Goal: Information Seeking & Learning: Check status

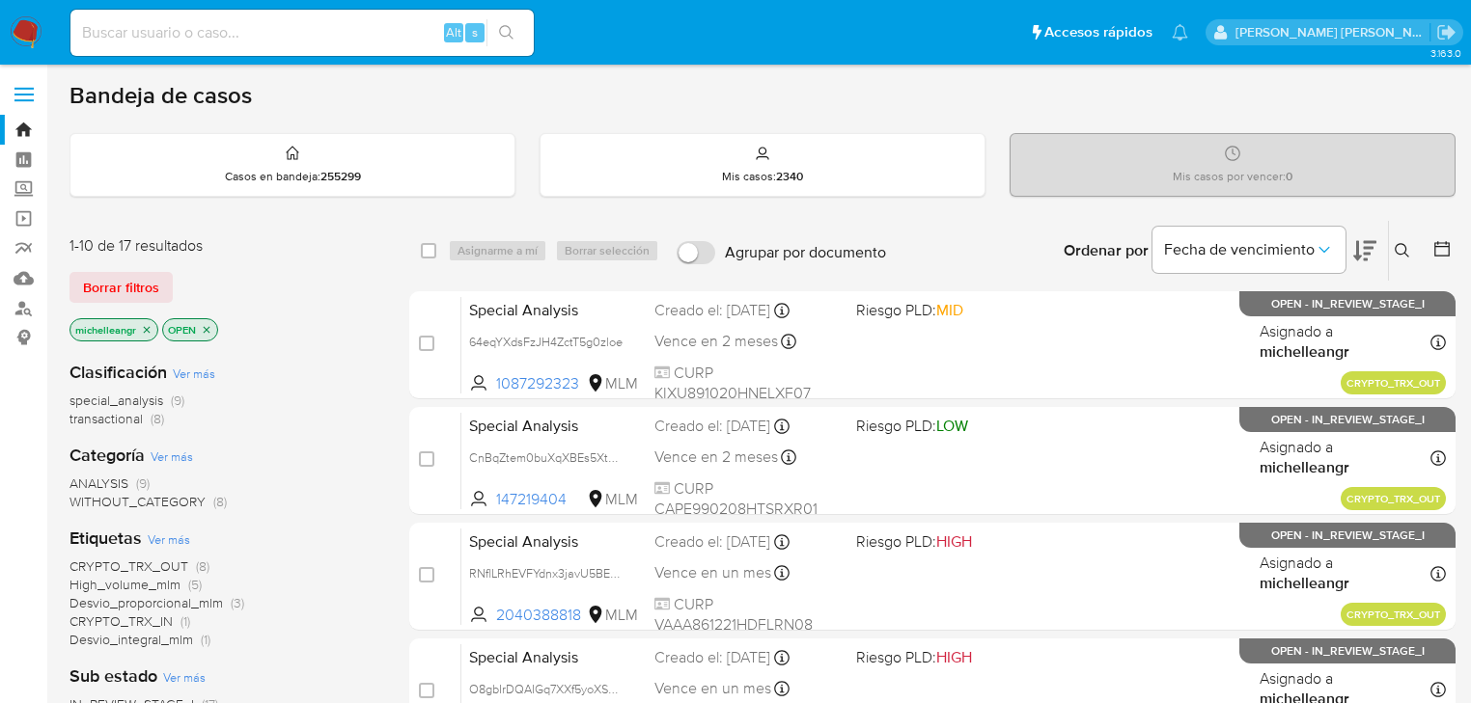
click at [170, 43] on input at bounding box center [301, 32] width 463 height 25
paste input "204172380"
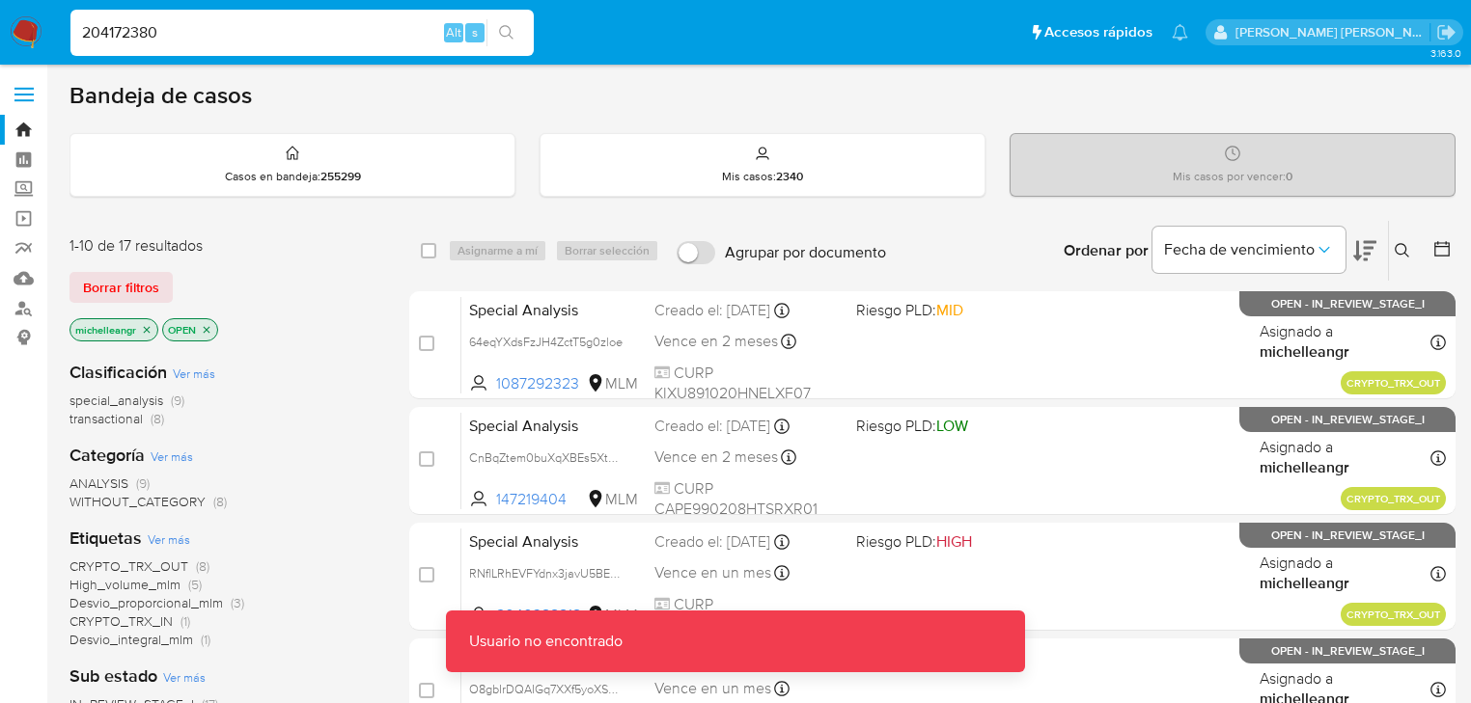
click at [178, 42] on input "204172380" at bounding box center [301, 32] width 463 height 25
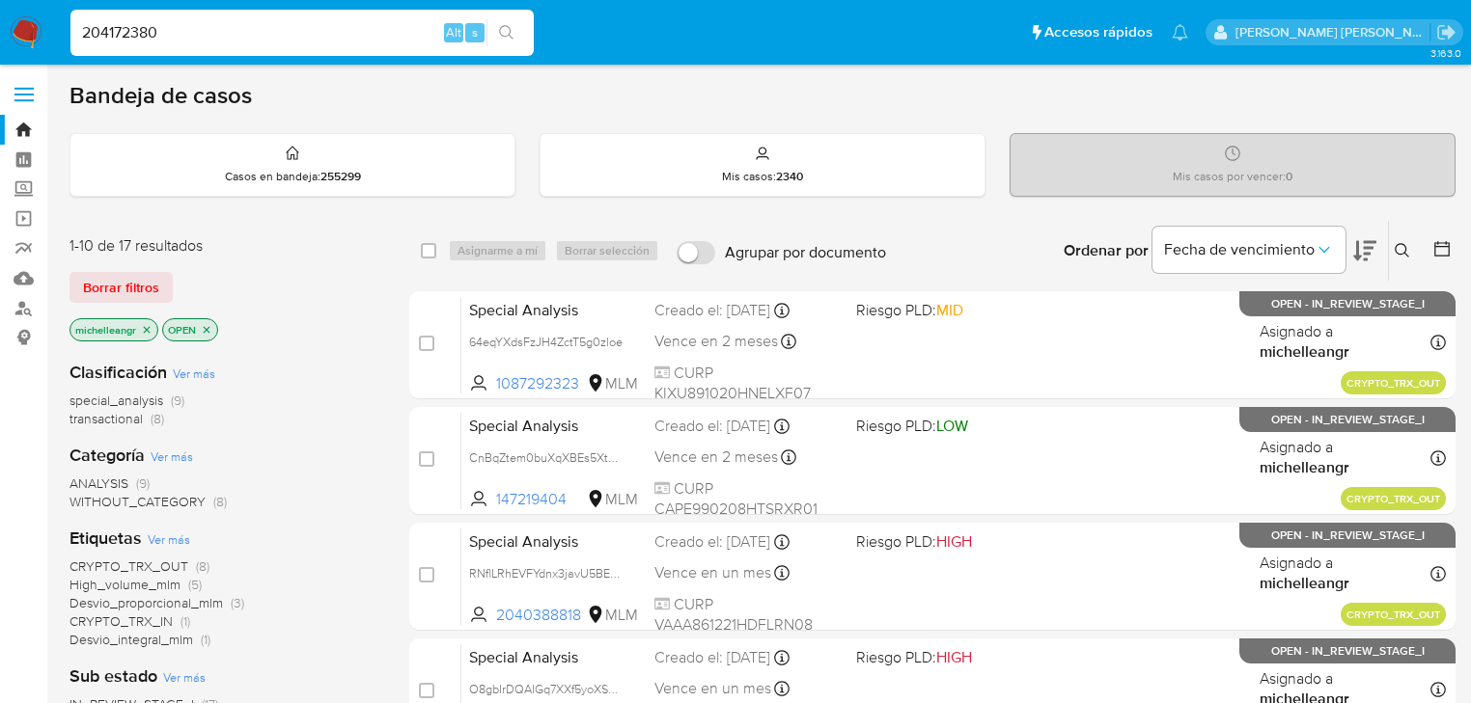
type input "204172380"
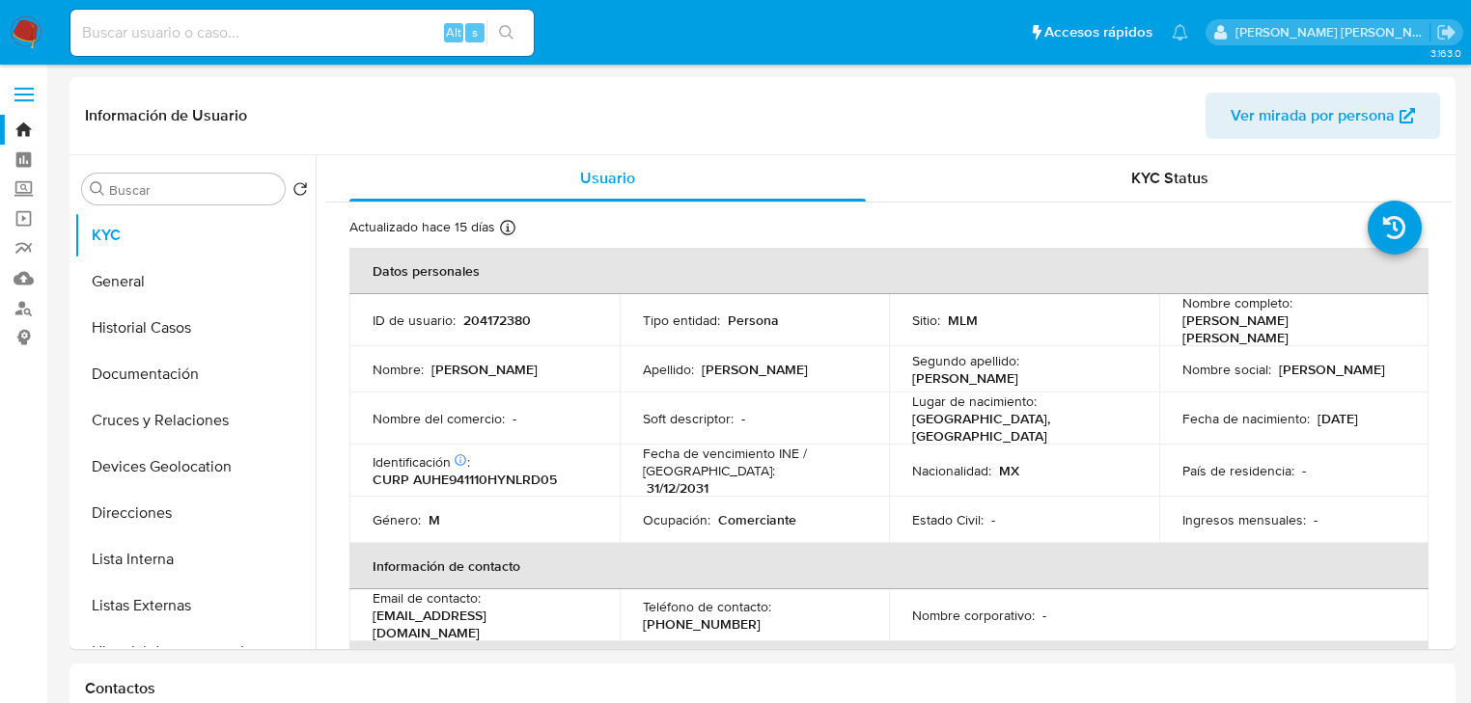
select select "10"
click at [144, 338] on button "Historial Casos" at bounding box center [187, 328] width 226 height 46
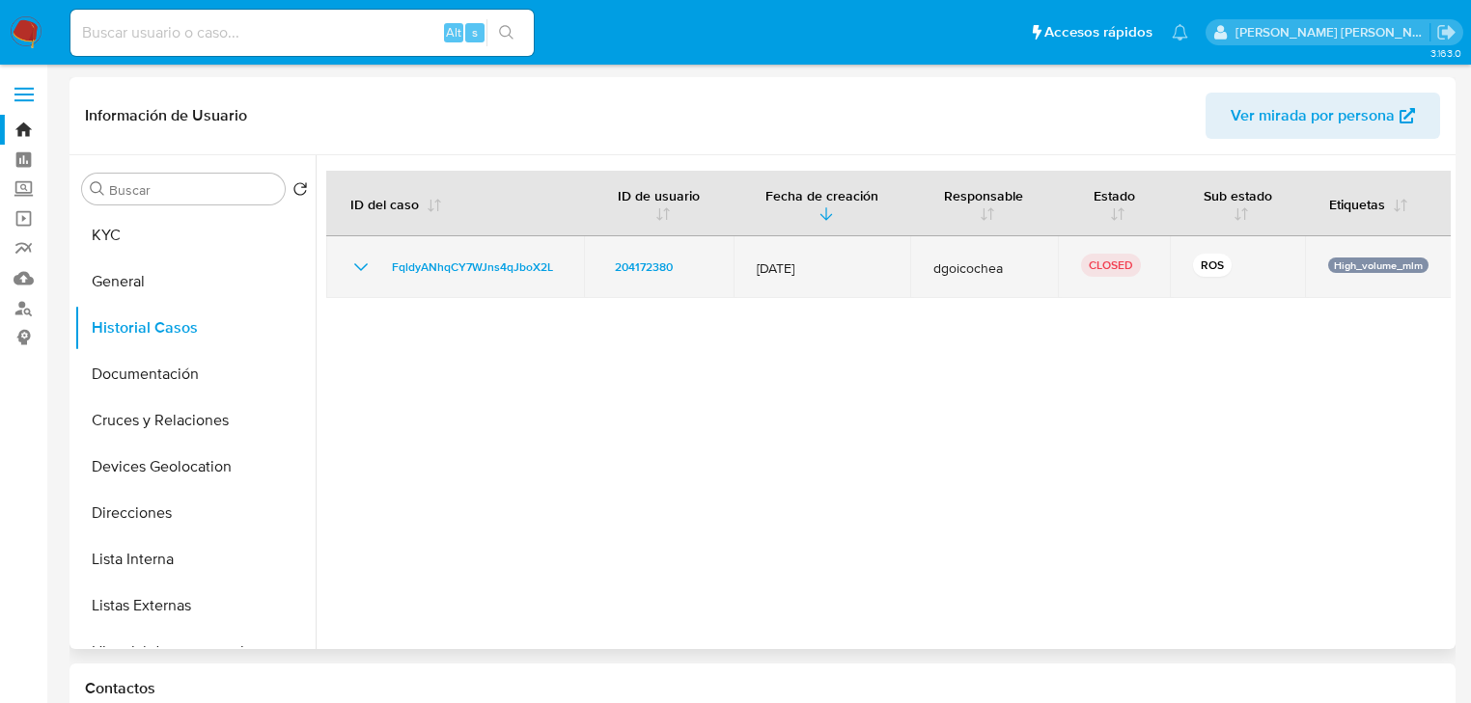
click at [356, 270] on icon "Mostrar/Ocultar" at bounding box center [360, 267] width 23 height 23
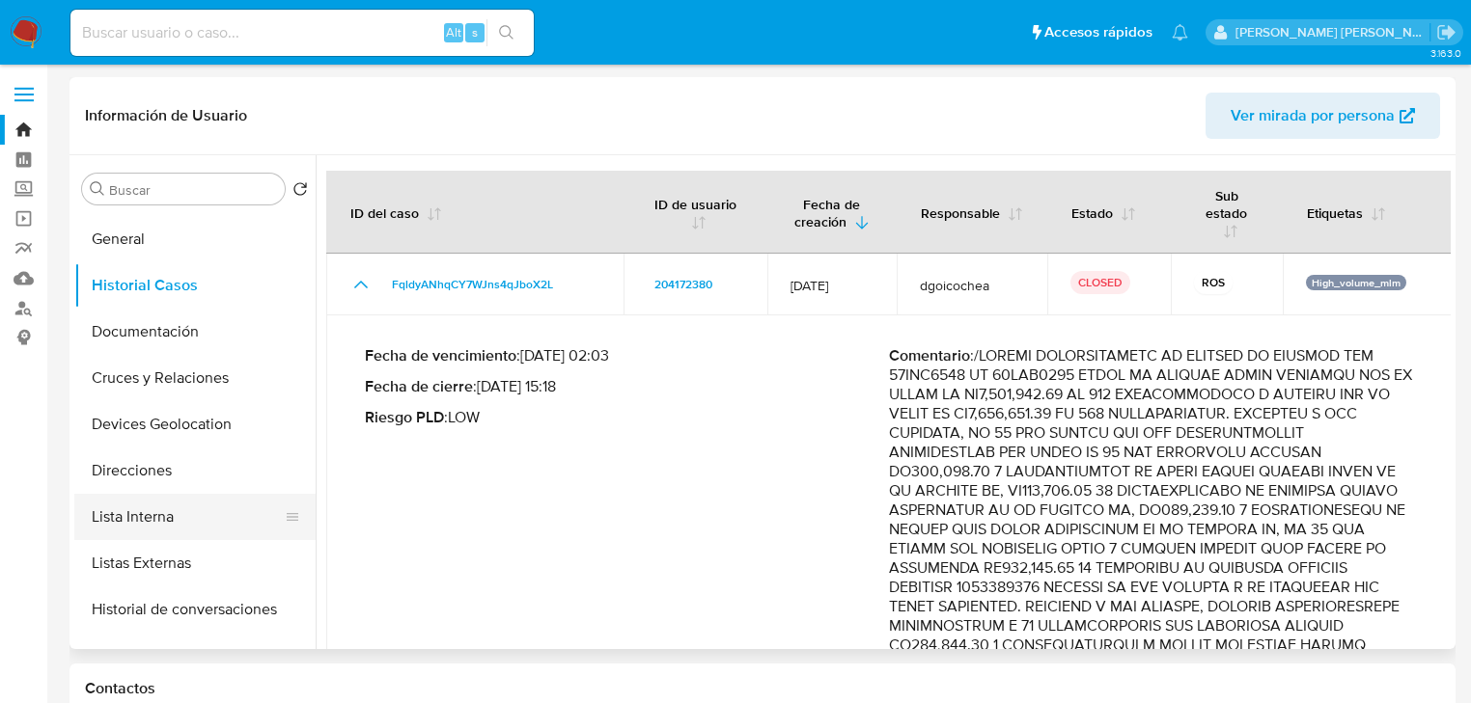
scroll to position [77, 0]
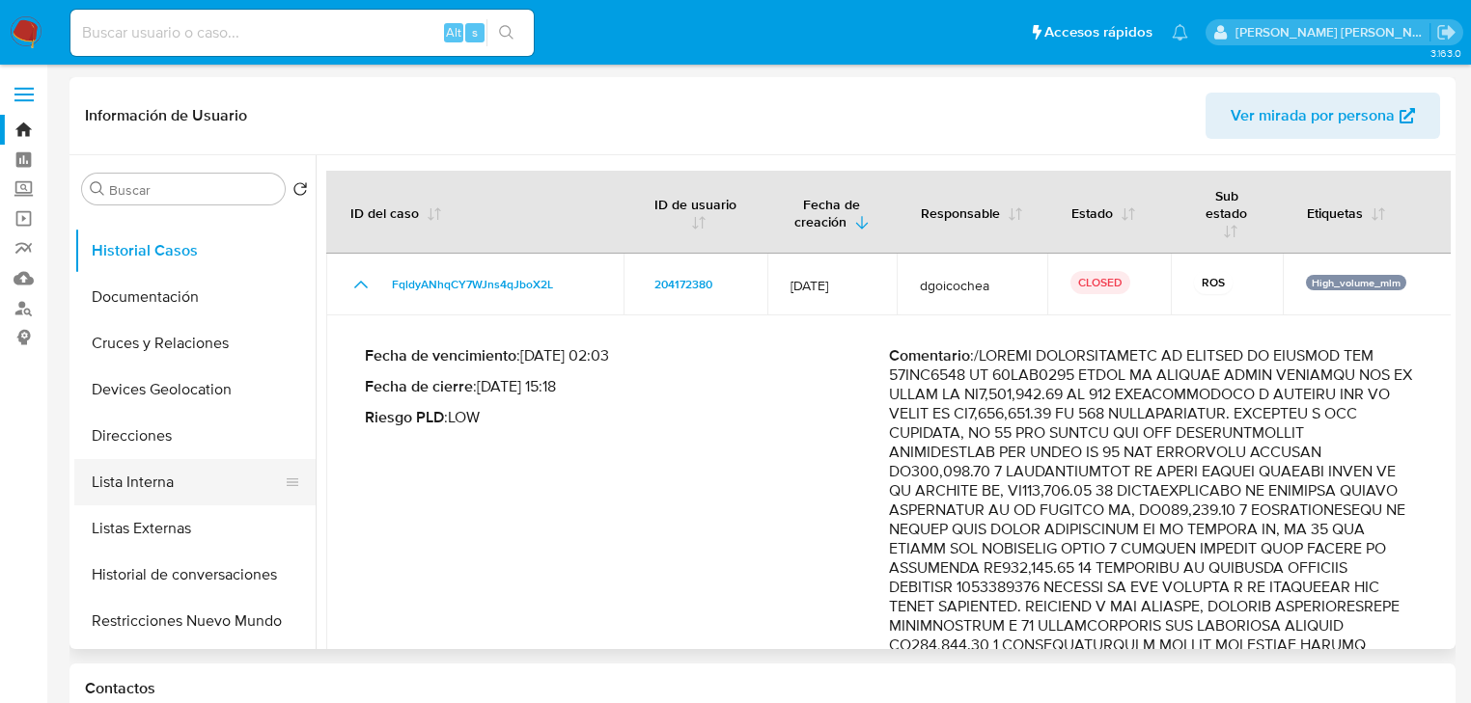
click at [184, 483] on button "Lista Interna" at bounding box center [187, 482] width 226 height 46
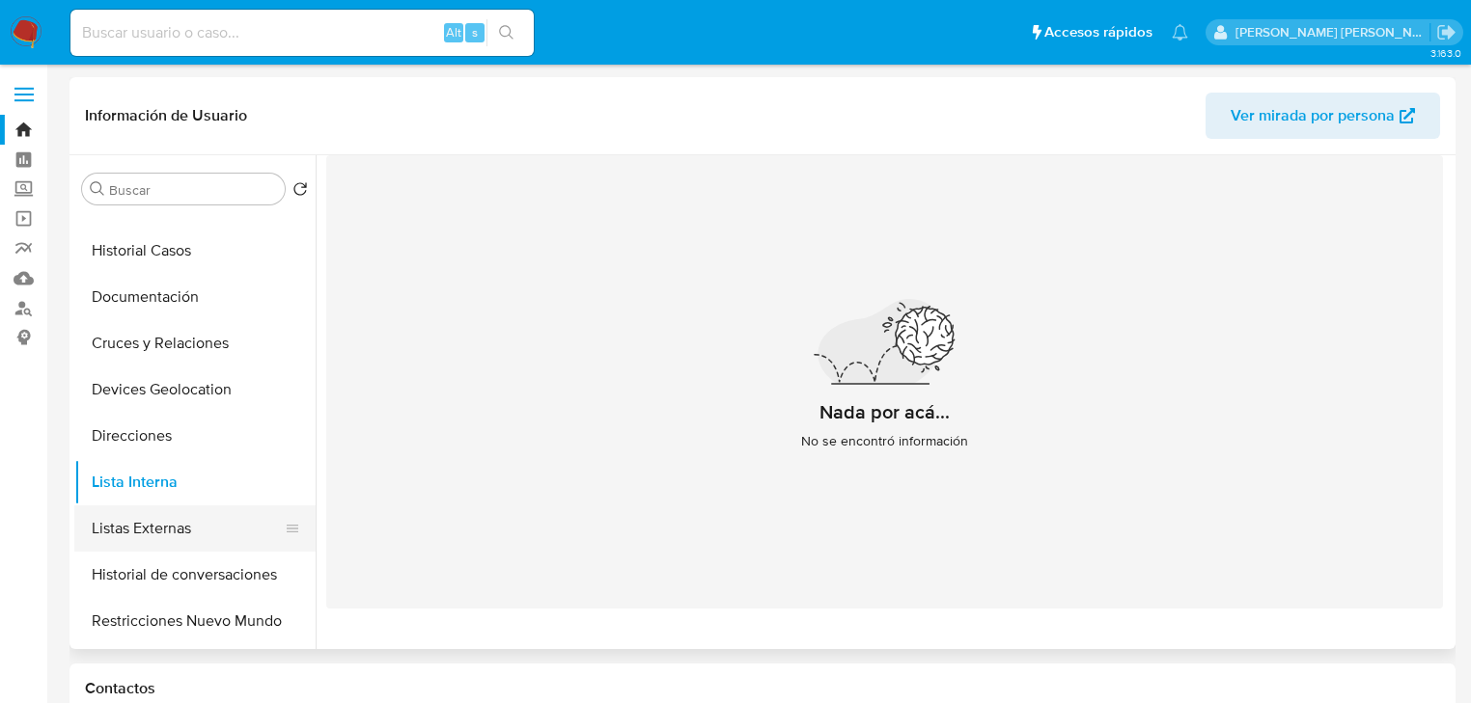
click at [180, 524] on button "Listas Externas" at bounding box center [187, 529] width 226 height 46
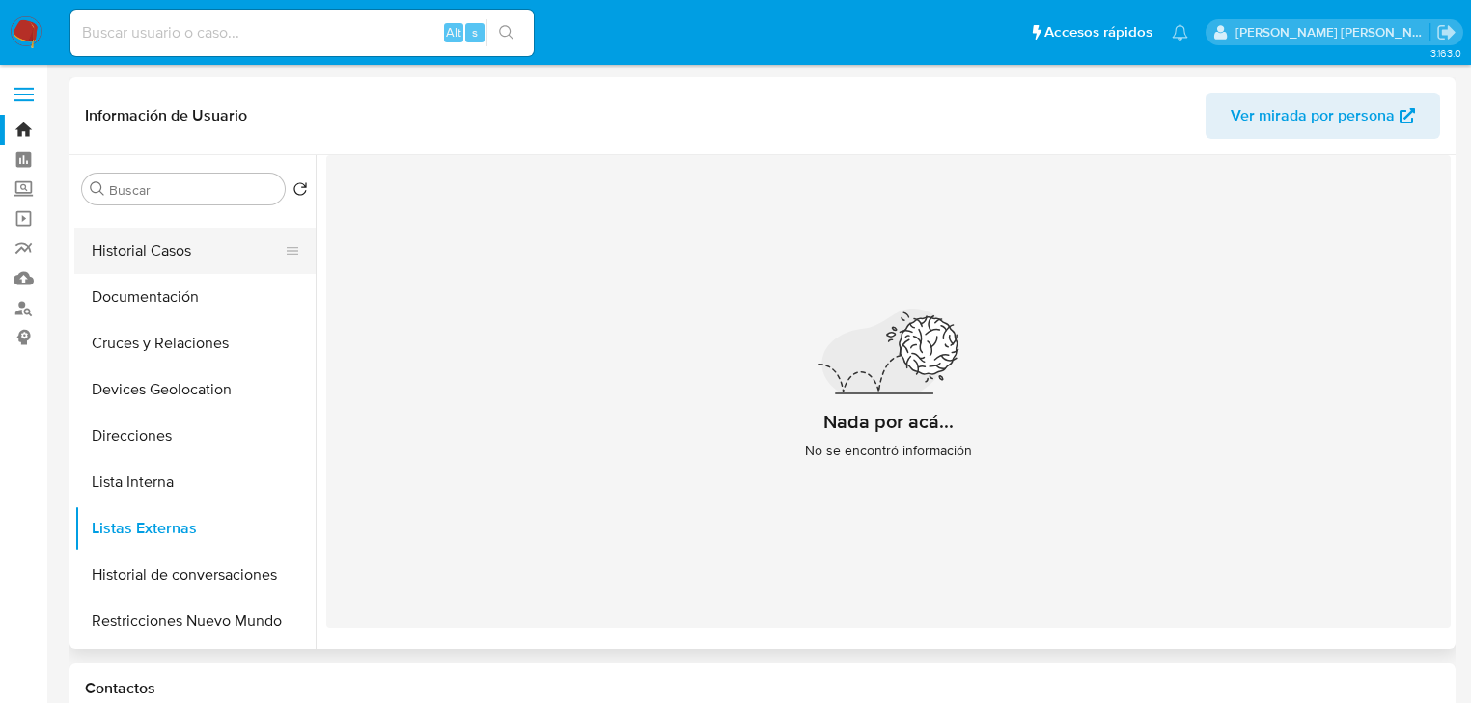
click at [176, 252] on button "Historial Casos" at bounding box center [187, 251] width 226 height 46
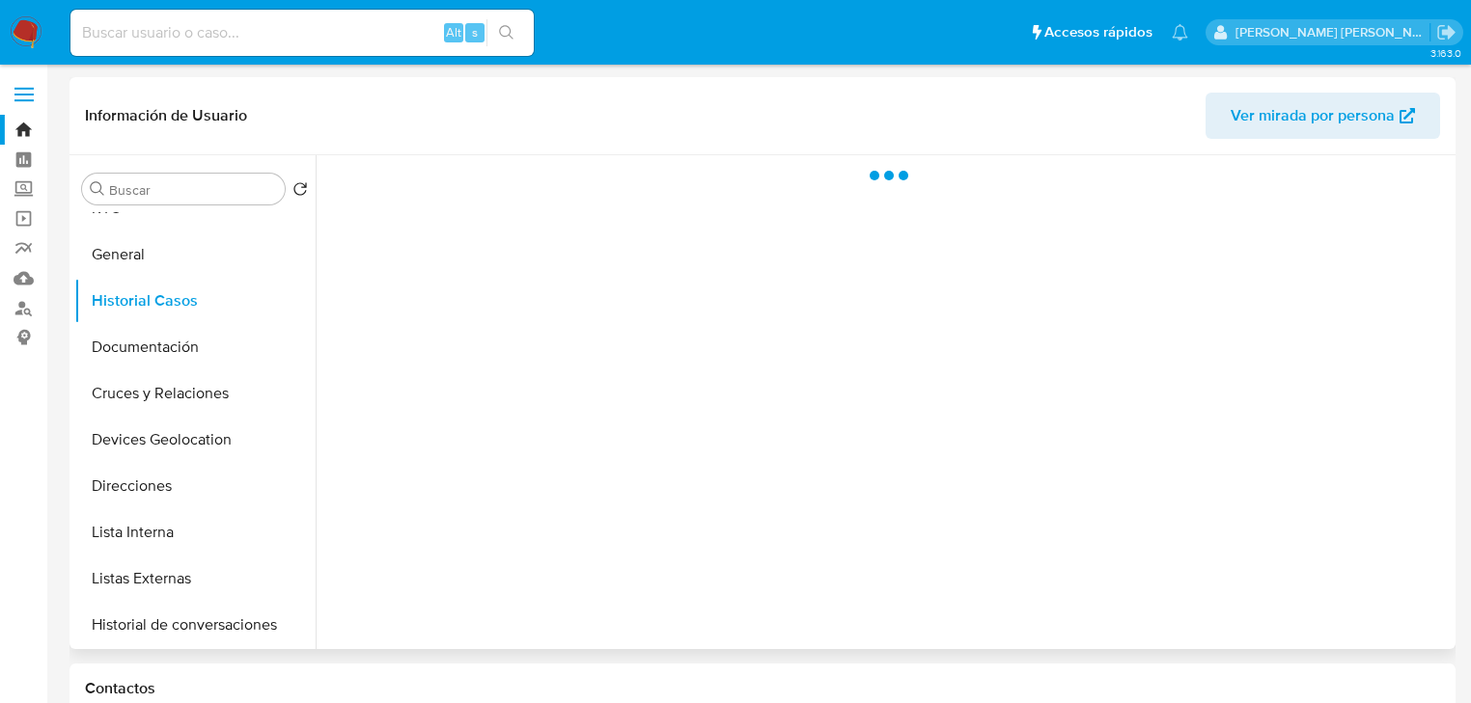
scroll to position [0, 0]
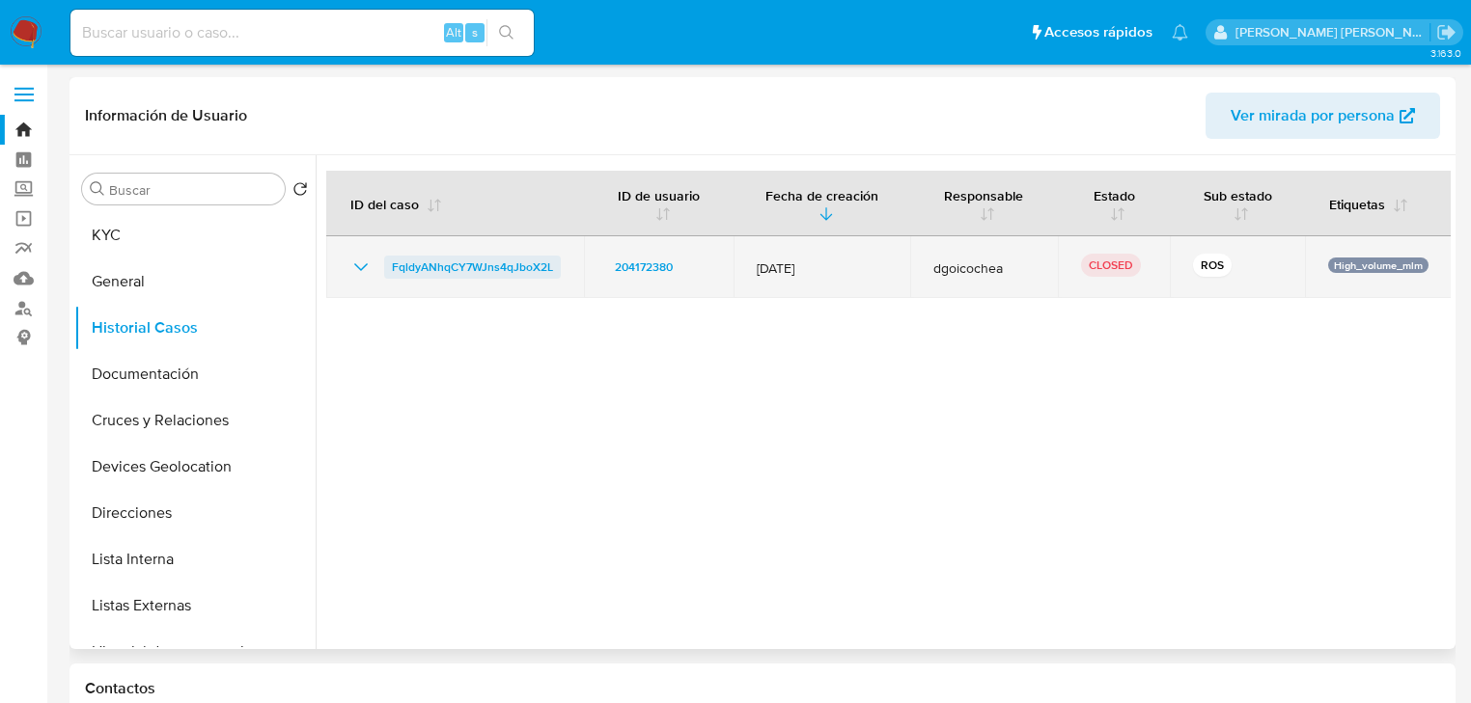
click at [494, 272] on span "FqldyANhqCY7WJns4qJboX2L" at bounding box center [472, 267] width 161 height 23
click at [347, 270] on td "FqldyANhqCY7WJns4qJboX2L" at bounding box center [455, 267] width 258 height 62
click at [356, 268] on icon "Mostrar/Ocultar" at bounding box center [360, 267] width 23 height 23
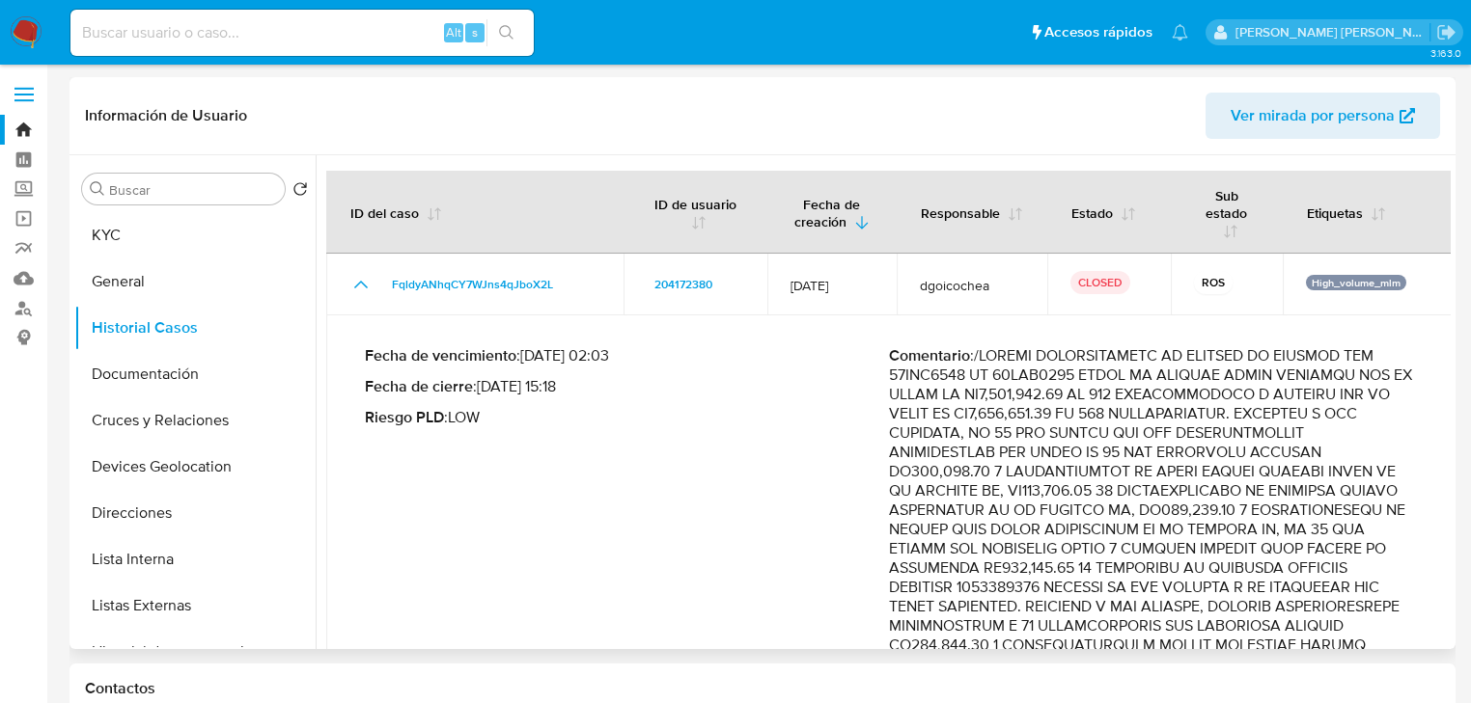
drag, startPoint x: 475, startPoint y: 391, endPoint x: 621, endPoint y: 394, distance: 146.7
click at [621, 394] on p "Fecha de cierre : 08/08/2025 15:18" at bounding box center [627, 386] width 524 height 19
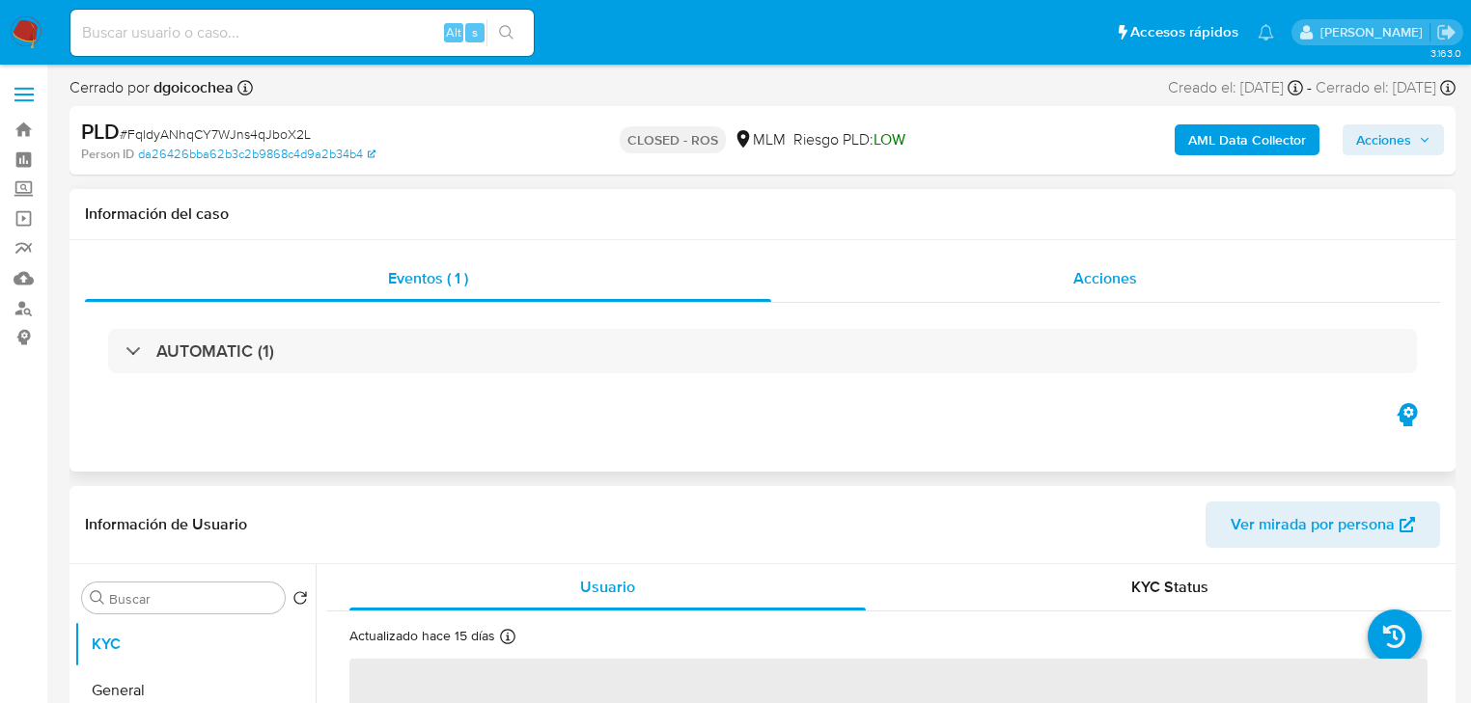
click at [1119, 270] on span "Acciones" at bounding box center [1105, 278] width 64 height 22
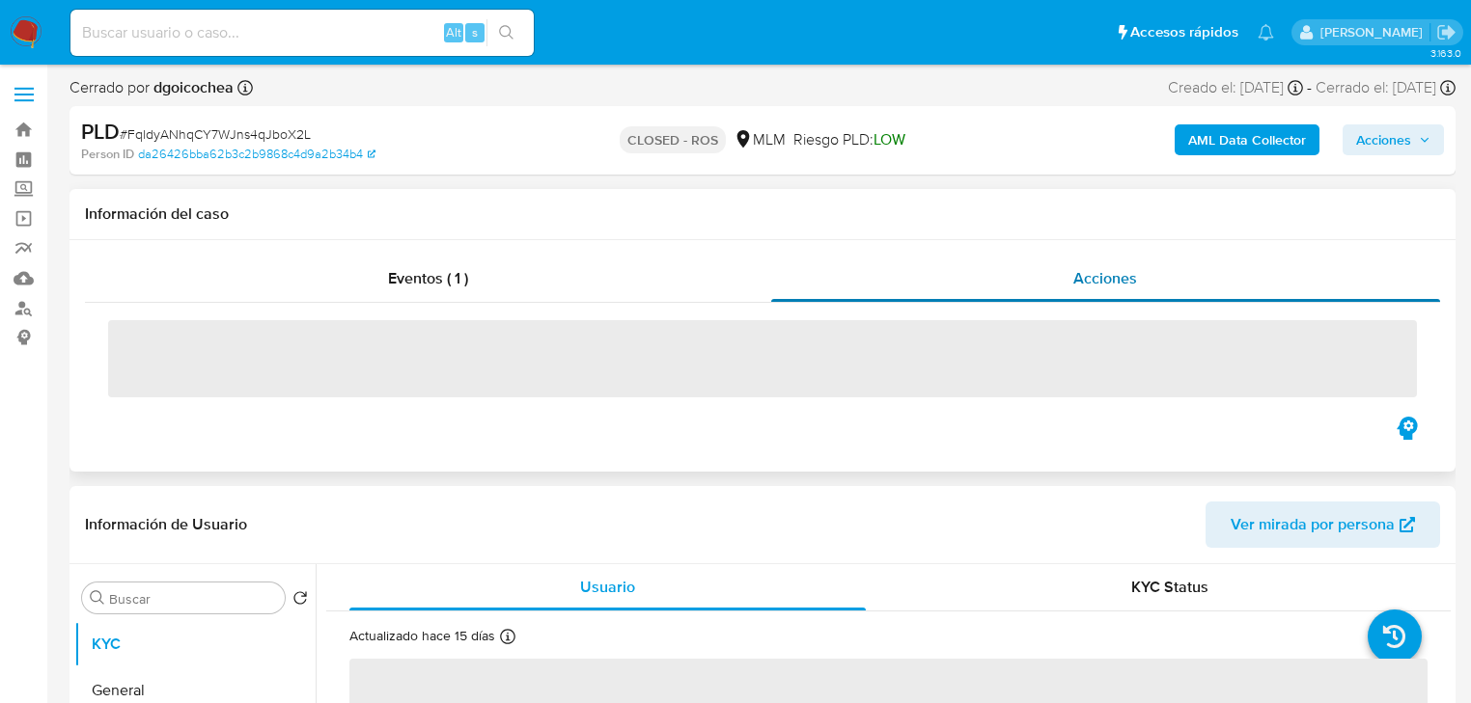
select select "10"
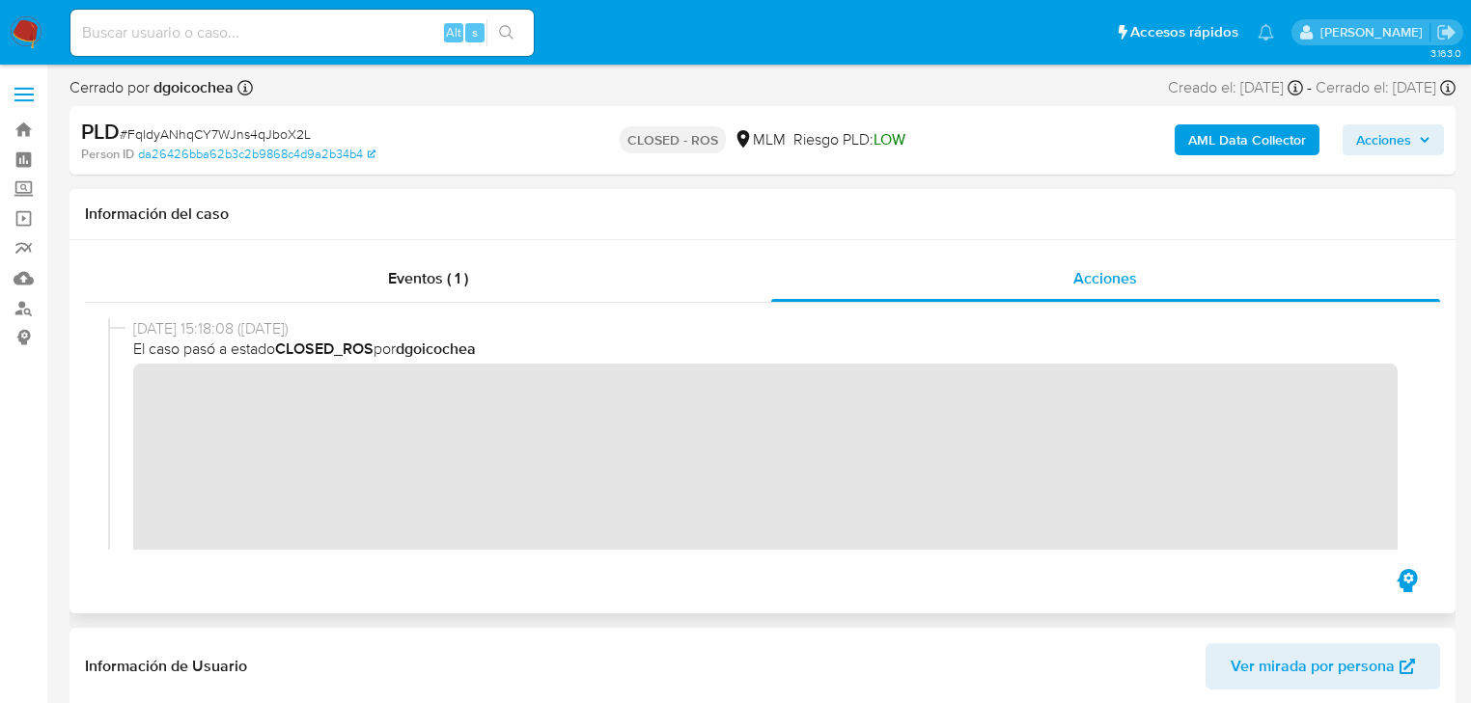
click at [236, 332] on span "[DATE] 15:18:08 ([DATE])" at bounding box center [771, 328] width 1276 height 21
